Goal: Transaction & Acquisition: Purchase product/service

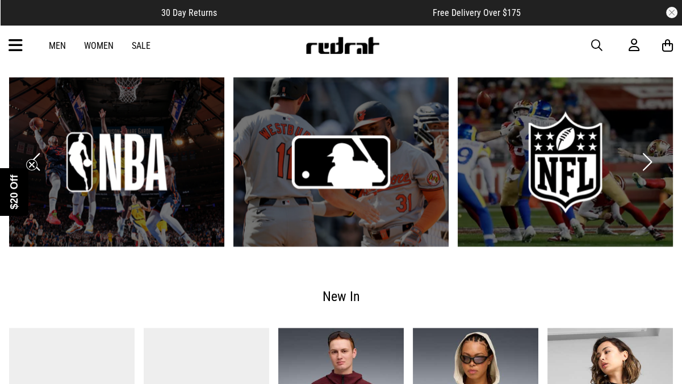
scroll to position [1547, 0]
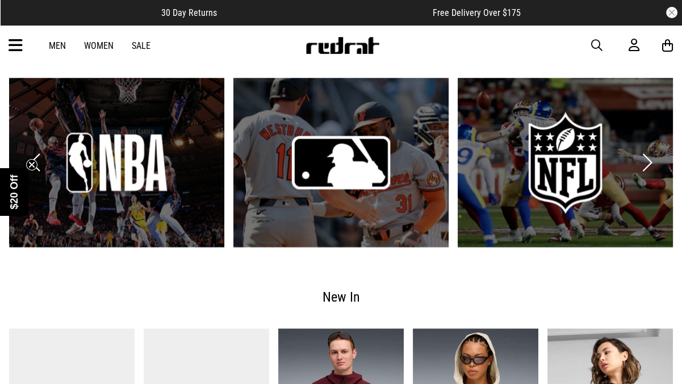
click at [648, 150] on button "Next slide" at bounding box center [647, 162] width 15 height 25
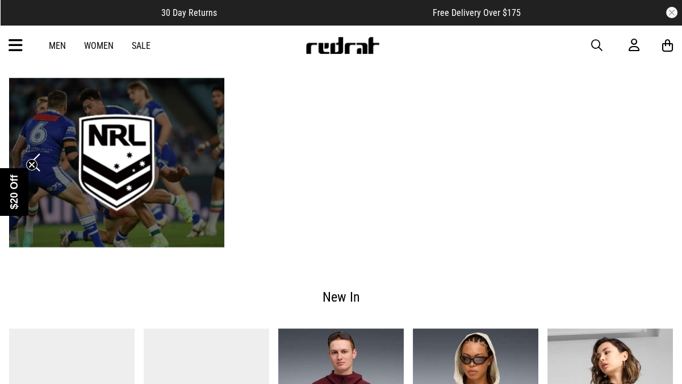
click at [183, 125] on link "4 / 6" at bounding box center [116, 162] width 215 height 169
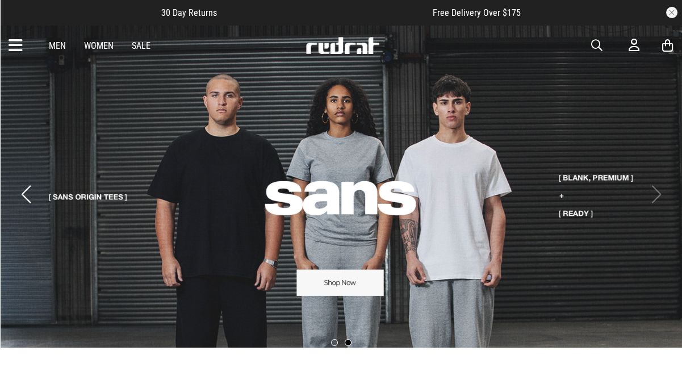
click at [660, 190] on button "Next slide" at bounding box center [656, 194] width 15 height 25
click at [643, 190] on link "2 / 2" at bounding box center [341, 186] width 682 height 324
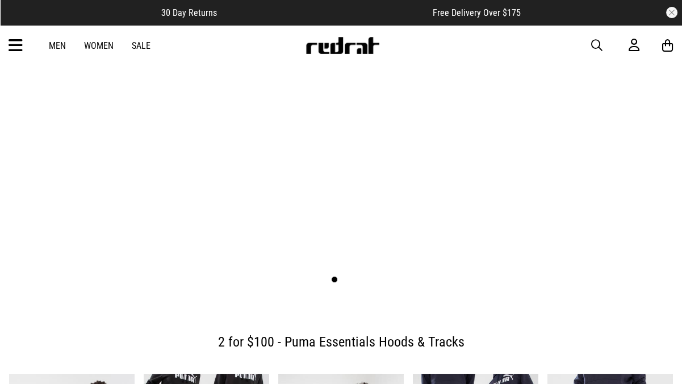
scroll to position [64, 0]
click at [595, 44] on span "button" at bounding box center [597, 46] width 11 height 14
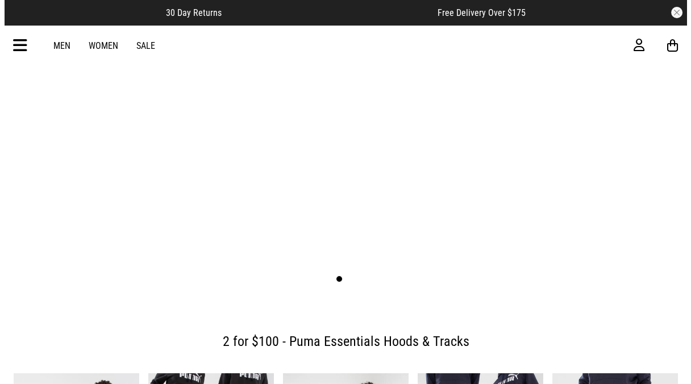
scroll to position [0, 0]
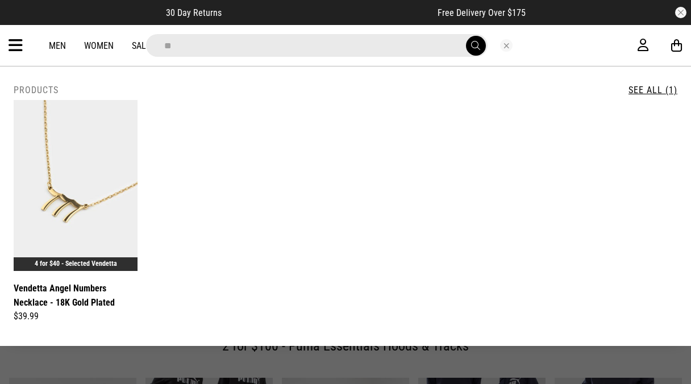
type input "*"
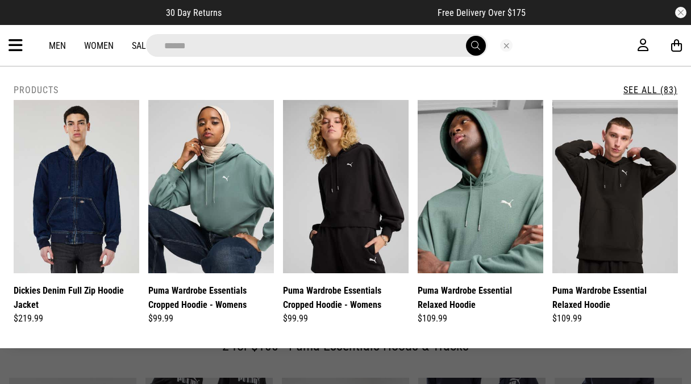
type input "******"
click at [466, 36] on button "submit" at bounding box center [476, 46] width 20 height 20
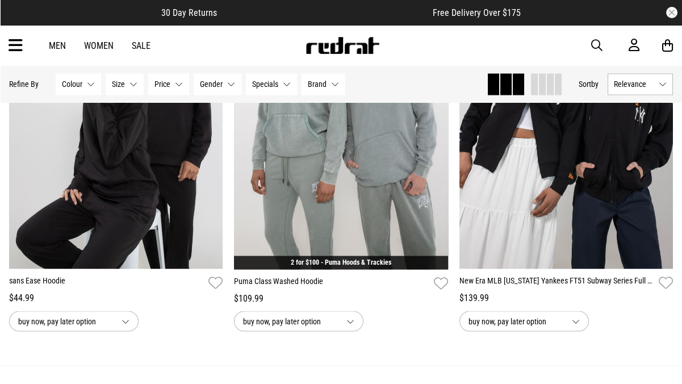
scroll to position [2988, 0]
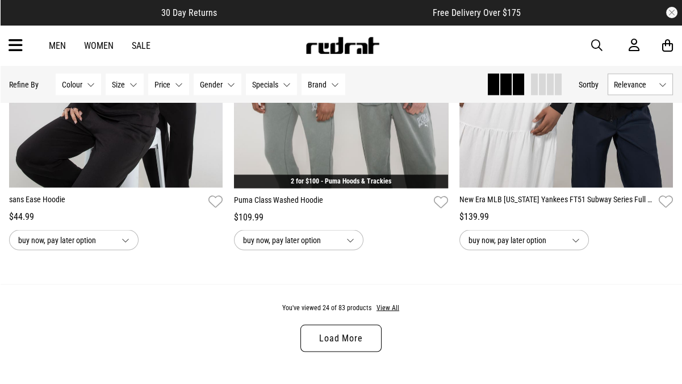
click at [351, 339] on link "Load More" at bounding box center [341, 337] width 81 height 27
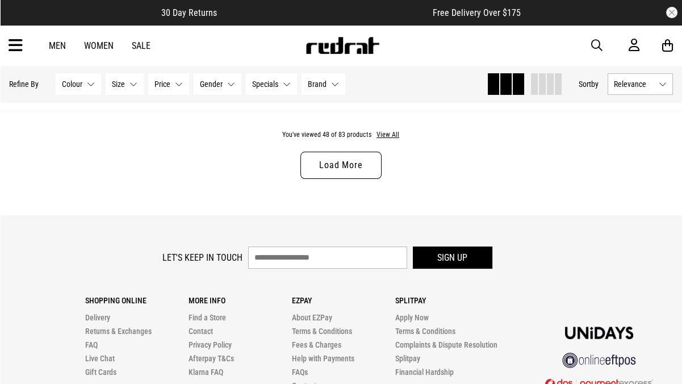
scroll to position [6198, 0]
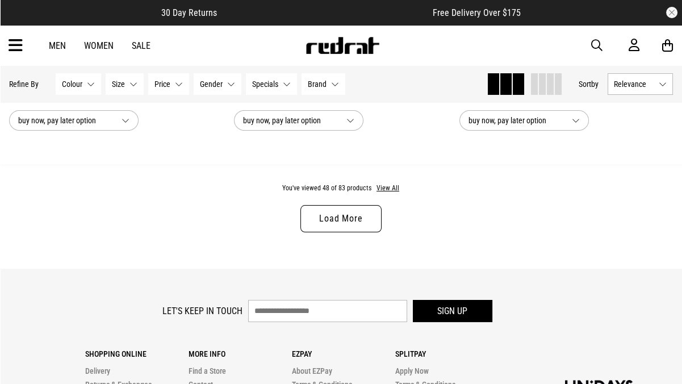
click at [340, 230] on link "Load More" at bounding box center [341, 218] width 81 height 27
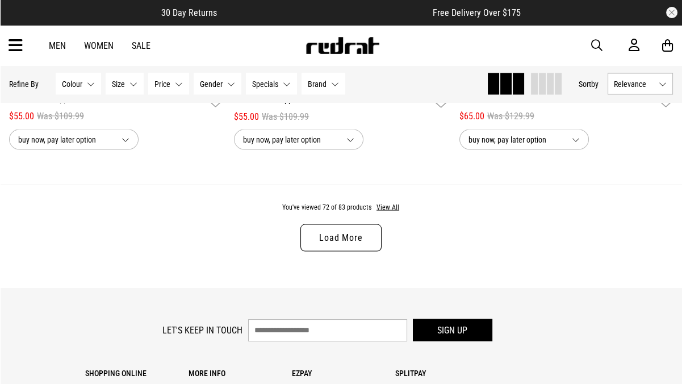
scroll to position [9256, 0]
click at [337, 242] on link "Load More" at bounding box center [341, 237] width 81 height 27
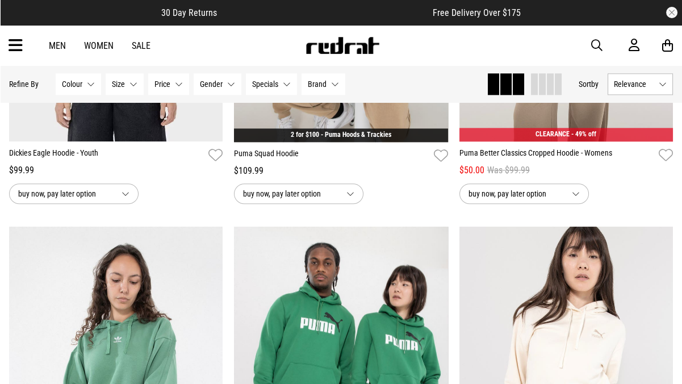
scroll to position [7853, 0]
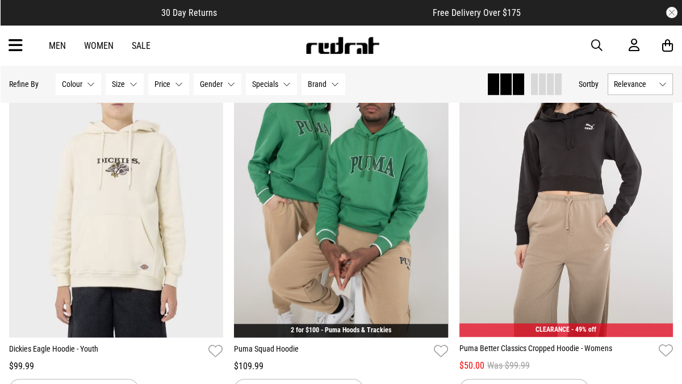
click at [89, 72] on div "Hide Refine s Refine By Filters Colour None selected Colour 0 Selected Clear Be…" at bounding box center [243, 84] width 469 height 25
click at [89, 77] on button "Colour None selected" at bounding box center [78, 84] width 45 height 22
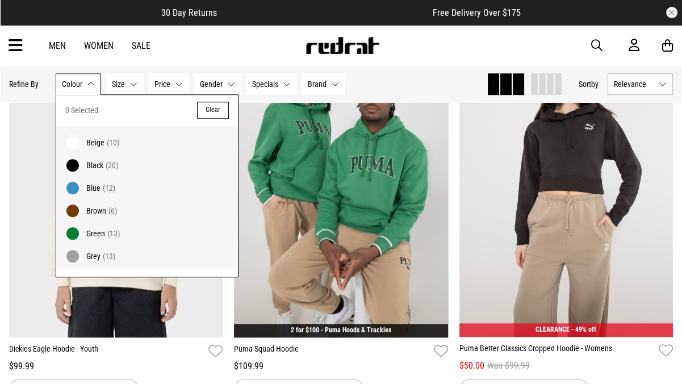
click at [70, 253] on span at bounding box center [73, 256] width 16 height 16
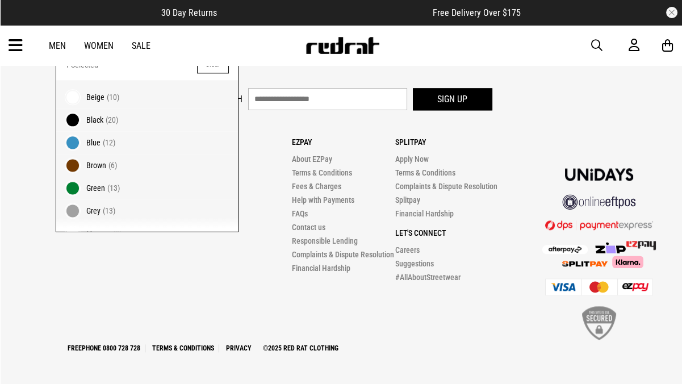
scroll to position [2155, 0]
click at [532, 98] on div "Let's keep in touch Sign up" at bounding box center [341, 102] width 664 height 28
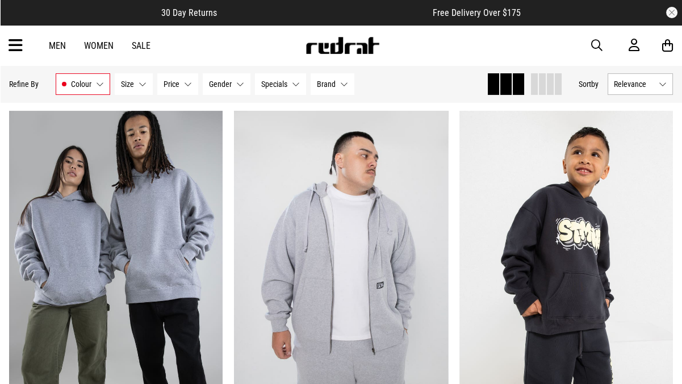
scroll to position [471, 0]
